Goal: Task Accomplishment & Management: Complete application form

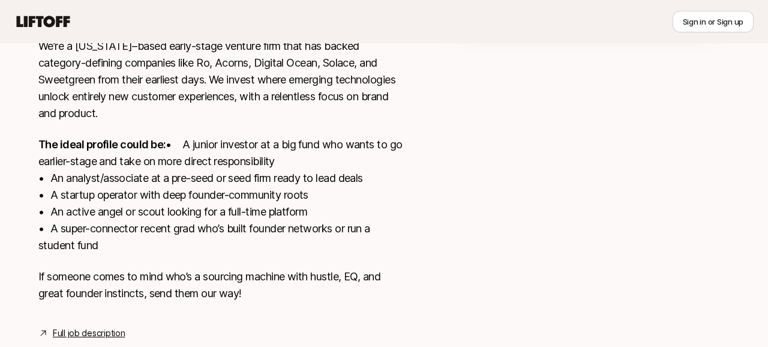
scroll to position [397, 0]
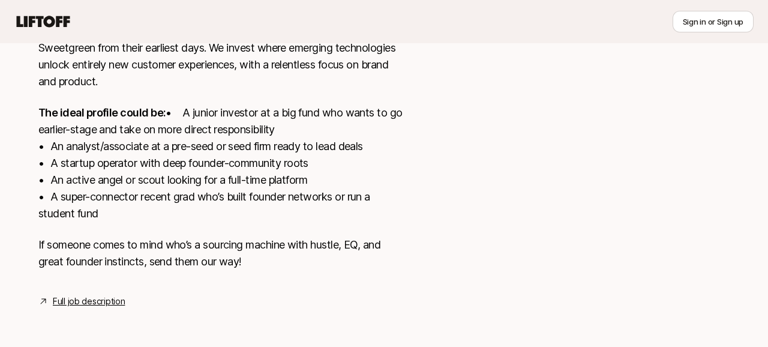
click at [106, 300] on link "Full job description" at bounding box center [89, 301] width 72 height 14
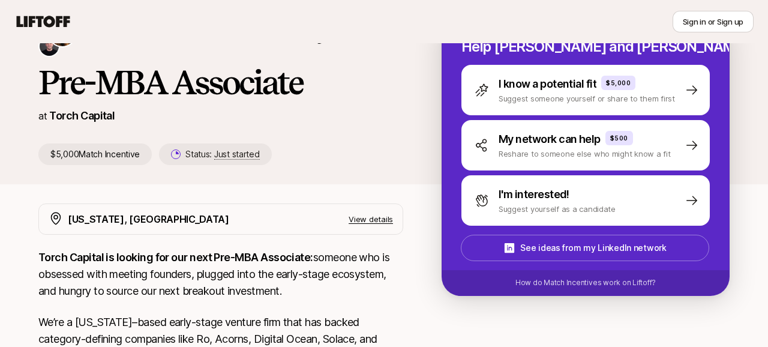
scroll to position [73, 0]
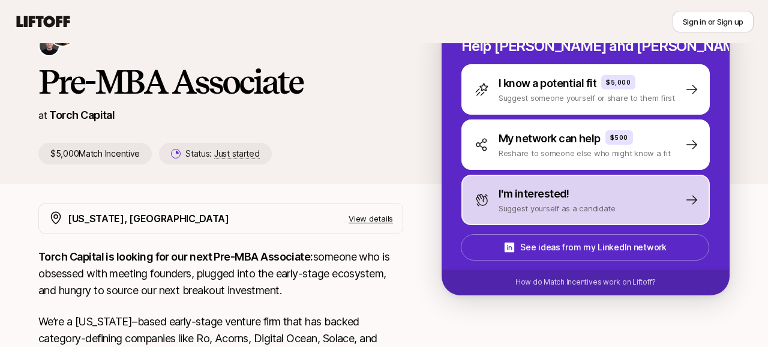
click at [583, 196] on div "I'm interested!" at bounding box center [556, 193] width 117 height 17
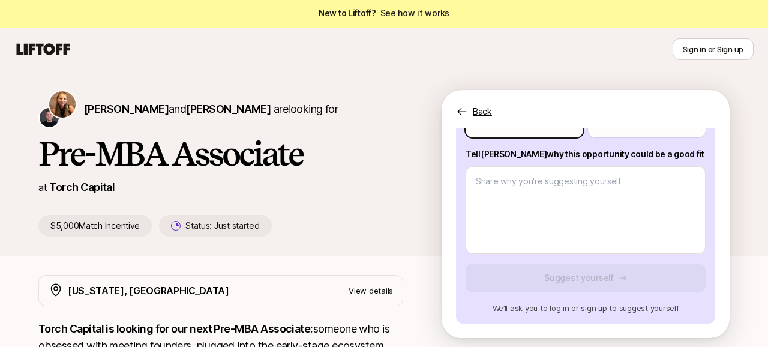
scroll to position [79, 0]
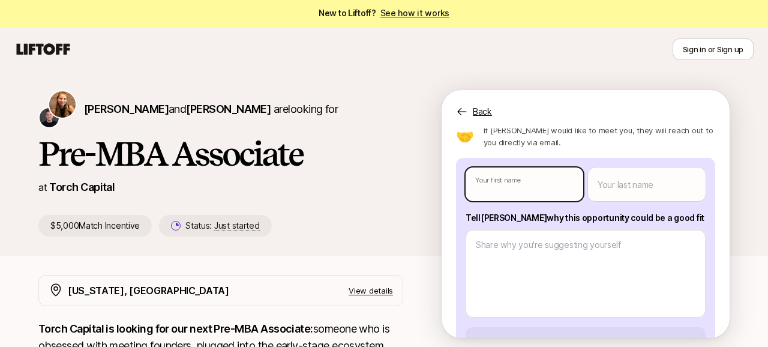
type textarea "x"
click at [516, 184] on body "New to Liftoff? See how it works Sign in or Sign up Sign in or Sign up [PERSON_…" at bounding box center [384, 172] width 768 height 347
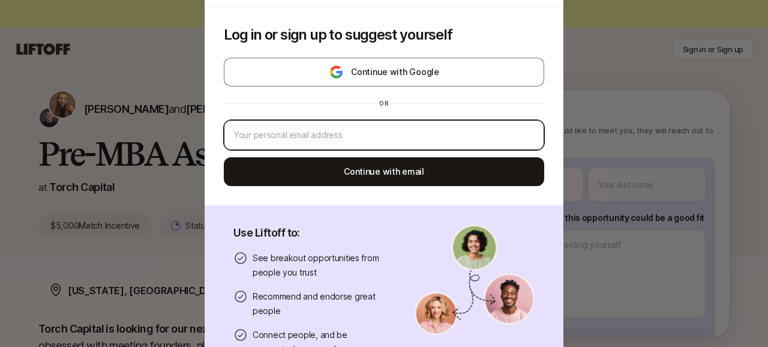
click at [431, 134] on input "email" at bounding box center [381, 135] width 295 height 14
type input "[DOMAIN_NAME][EMAIL_ADDRESS][DOMAIN_NAME]"
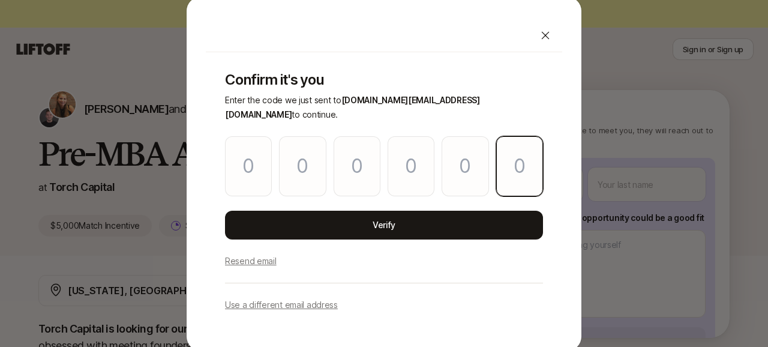
paste input "6"
type input "7"
type input "5"
type input "4"
type input "8"
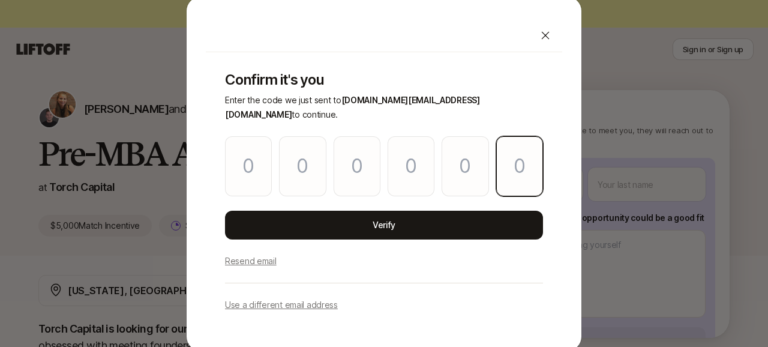
type input "1"
type input "6"
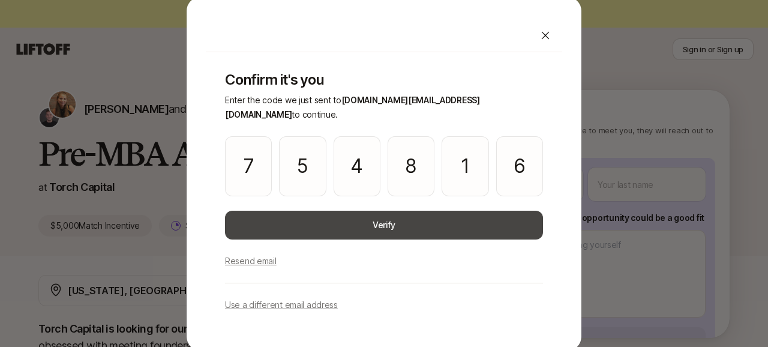
click at [355, 216] on button "Verify" at bounding box center [384, 225] width 318 height 29
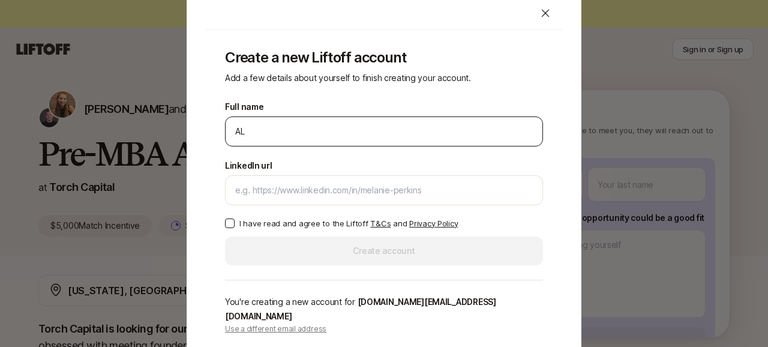
type input "A"
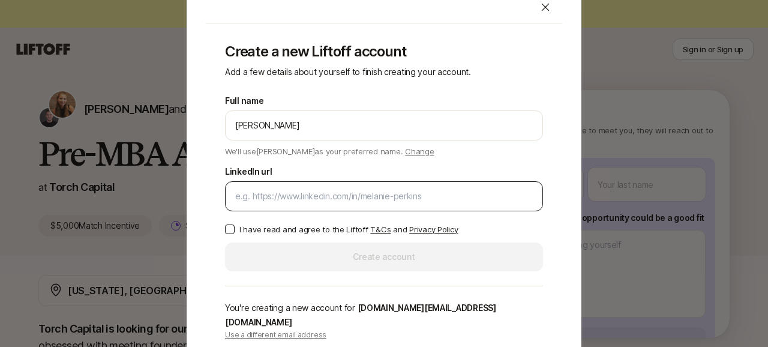
type input "[PERSON_NAME]"
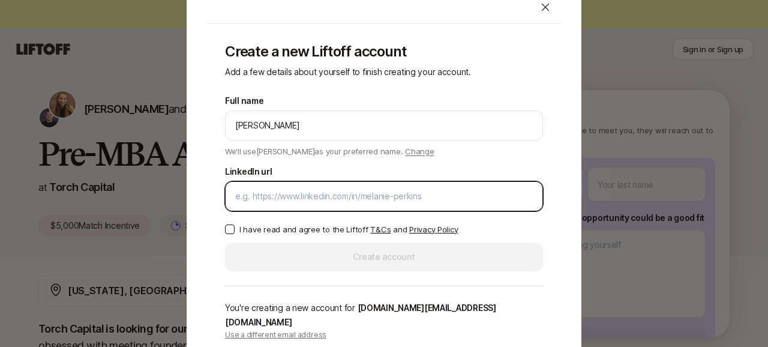
click at [322, 203] on input "LinkedIn url" at bounding box center [383, 196] width 297 height 14
paste input "[URL][DOMAIN_NAME]"
type input "[URL][DOMAIN_NAME]"
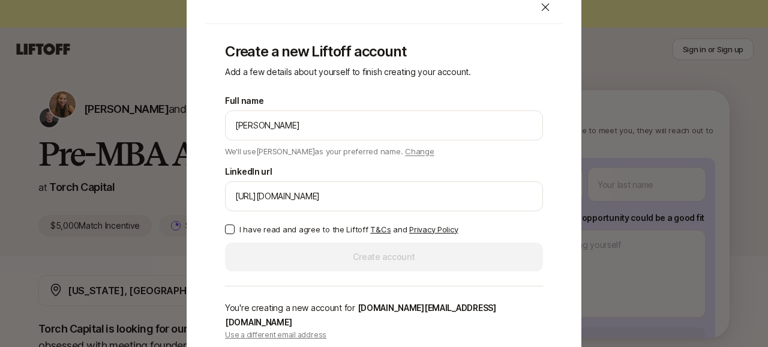
click at [230, 234] on button "I have read and agree to the Liftoff T&Cs and Privacy Policy" at bounding box center [230, 229] width 10 height 10
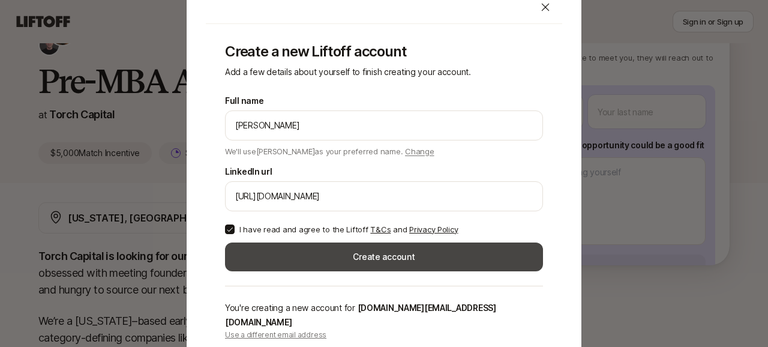
scroll to position [106, 0]
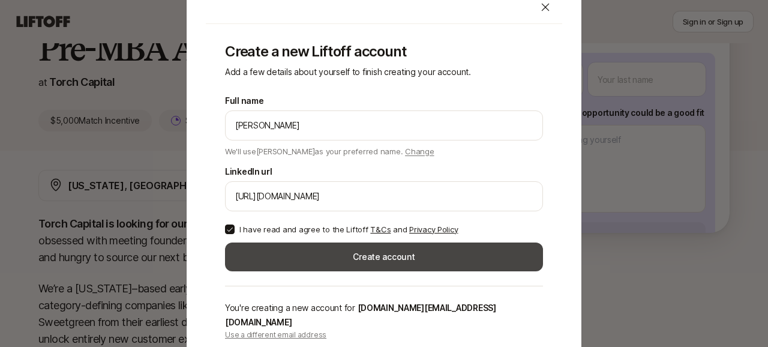
click at [306, 258] on button "Create account" at bounding box center [384, 256] width 318 height 29
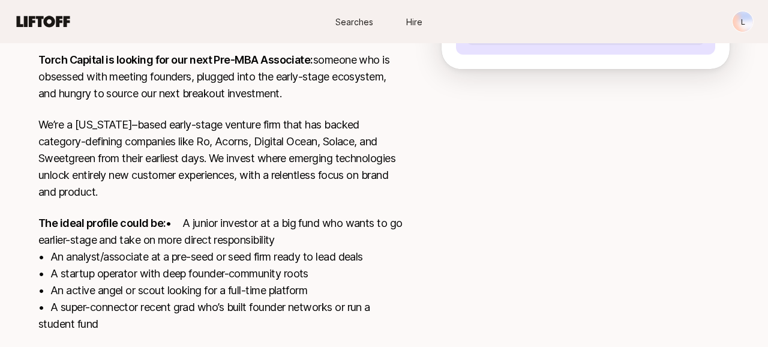
scroll to position [397, 0]
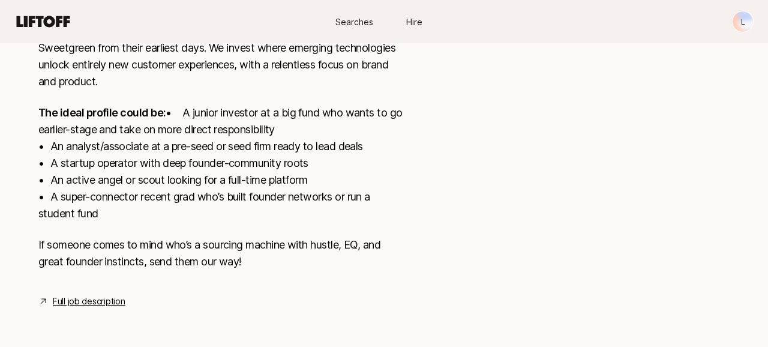
click at [98, 296] on link "Full job description" at bounding box center [89, 301] width 72 height 14
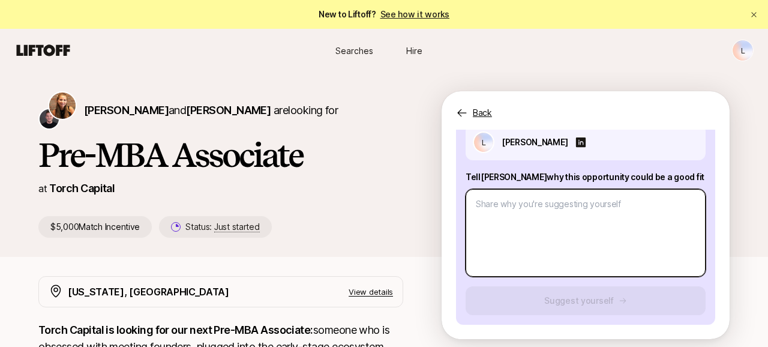
click at [555, 233] on textarea at bounding box center [585, 233] width 240 height 88
type textarea "x"
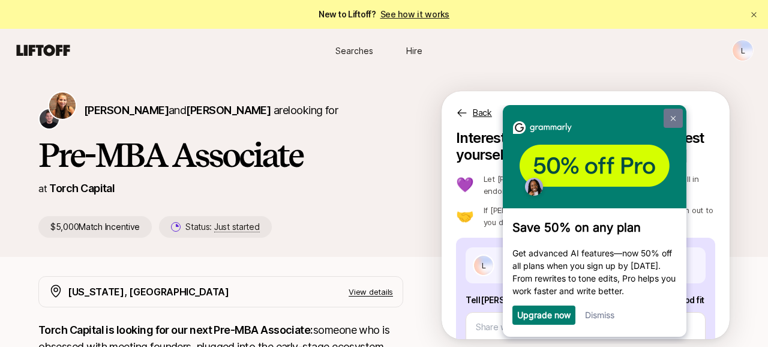
click at [673, 119] on img at bounding box center [673, 118] width 5 height 5
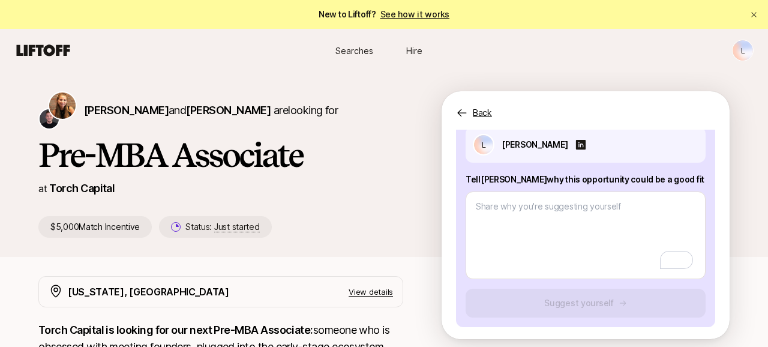
scroll to position [123, 0]
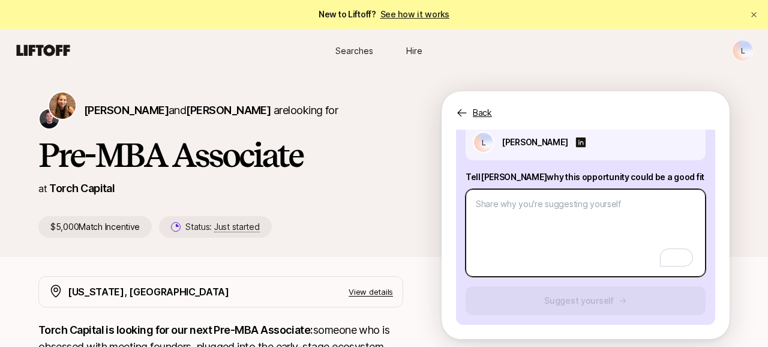
click at [596, 214] on textarea "To enrich screen reader interactions, please activate Accessibility in Grammarl…" at bounding box center [585, 233] width 240 height 88
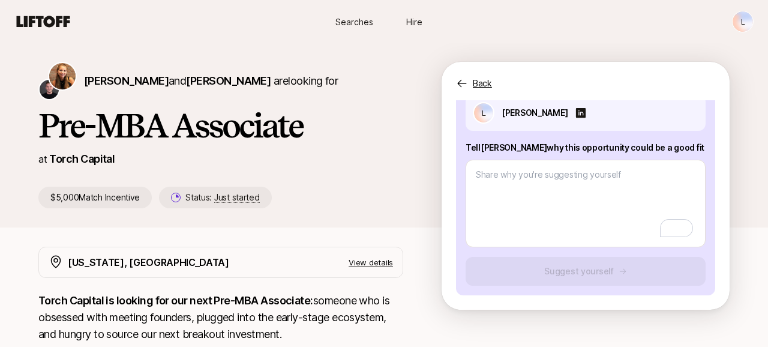
click at [367, 262] on p "View details" at bounding box center [370, 262] width 44 height 12
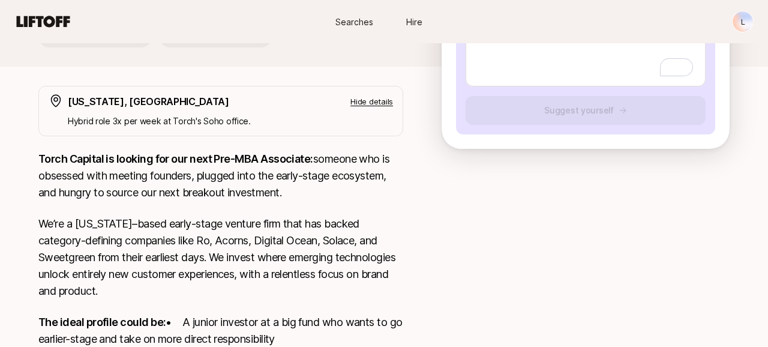
scroll to position [275, 0]
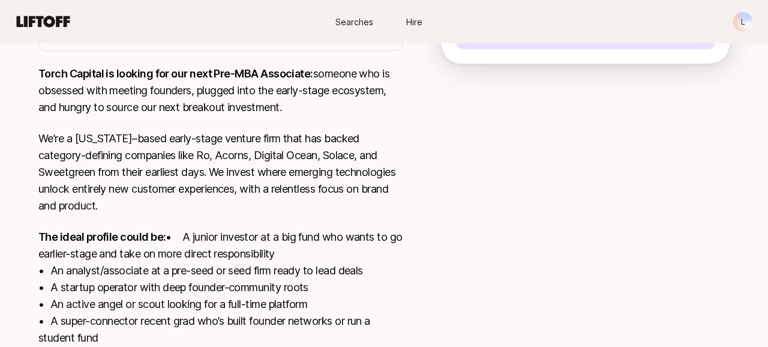
click at [203, 155] on p "We’re a [US_STATE]–based early-stage venture firm that has backed category-defi…" at bounding box center [220, 172] width 365 height 84
copy p "Ro"
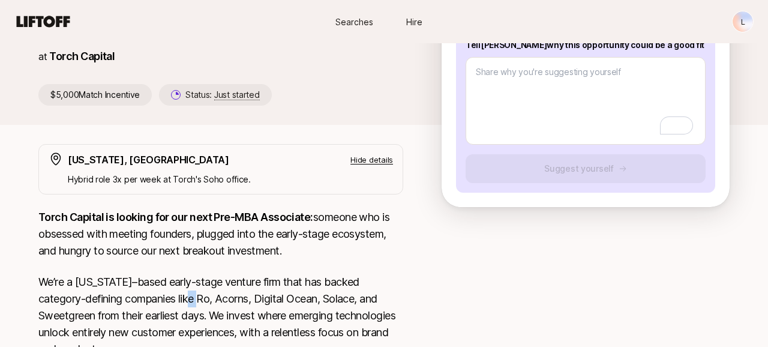
scroll to position [0, 0]
